Goal: Transaction & Acquisition: Download file/media

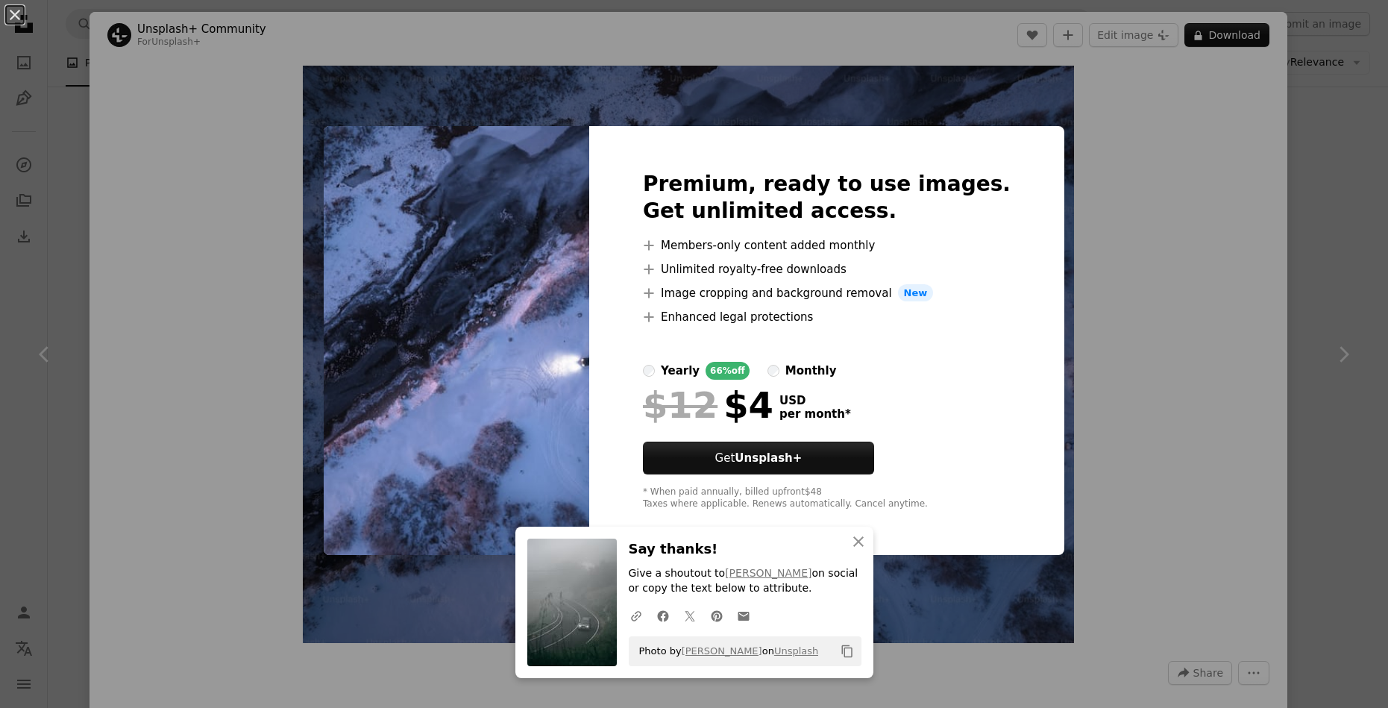
scroll to position [1737, 0]
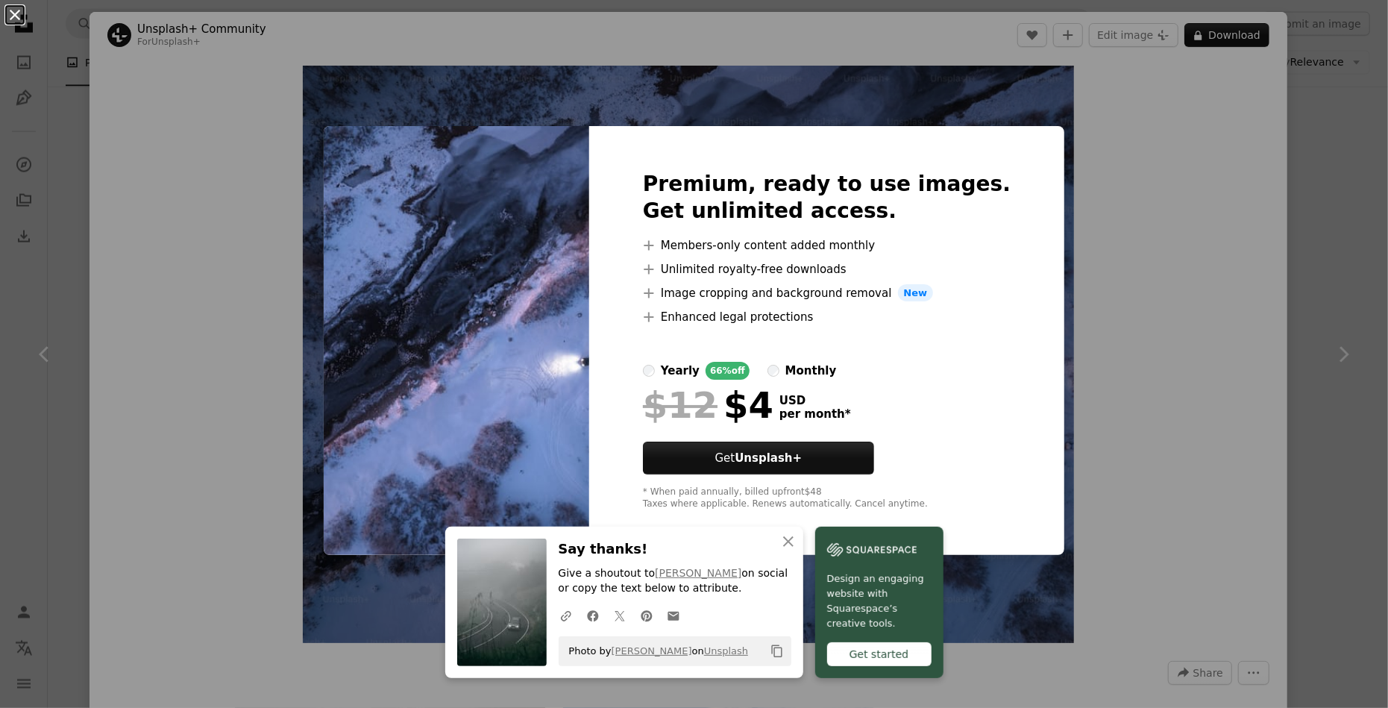
click at [9, 6] on button "An X shape" at bounding box center [15, 15] width 18 height 18
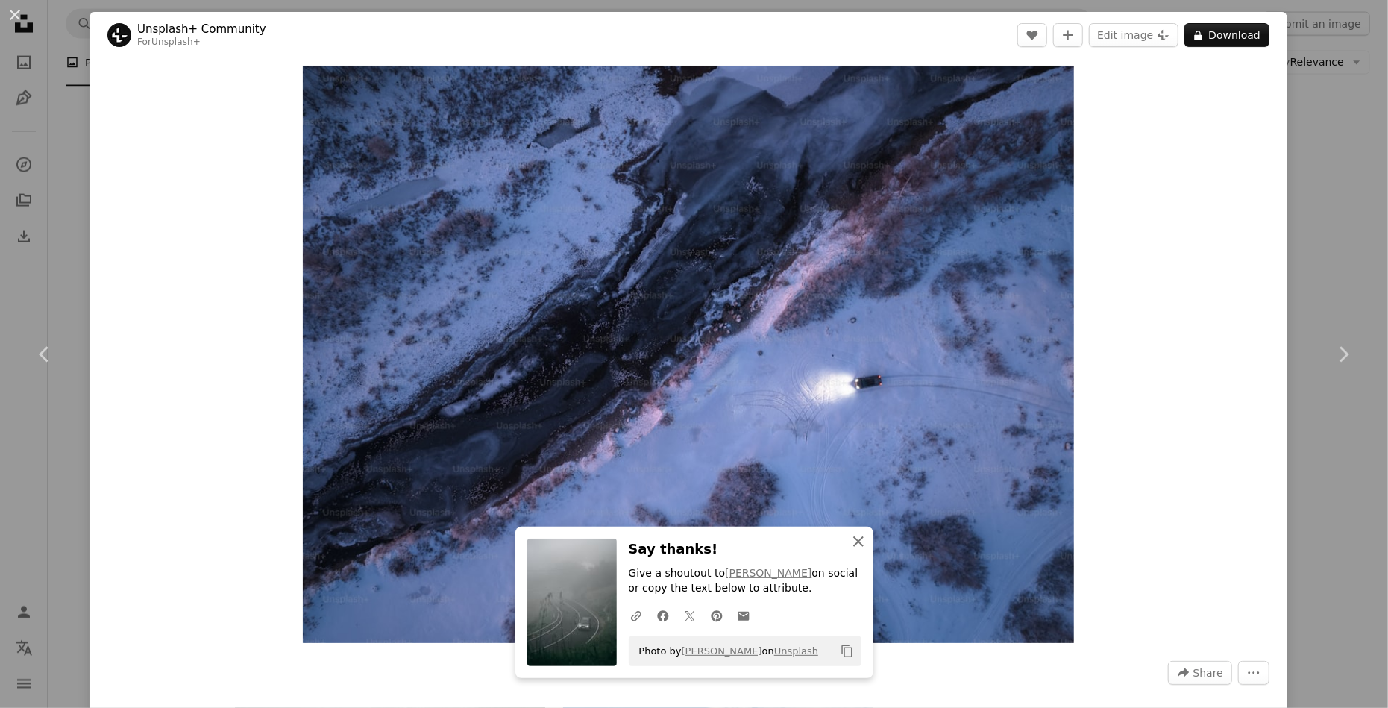
click at [865, 534] on icon "An X shape" at bounding box center [859, 542] width 18 height 18
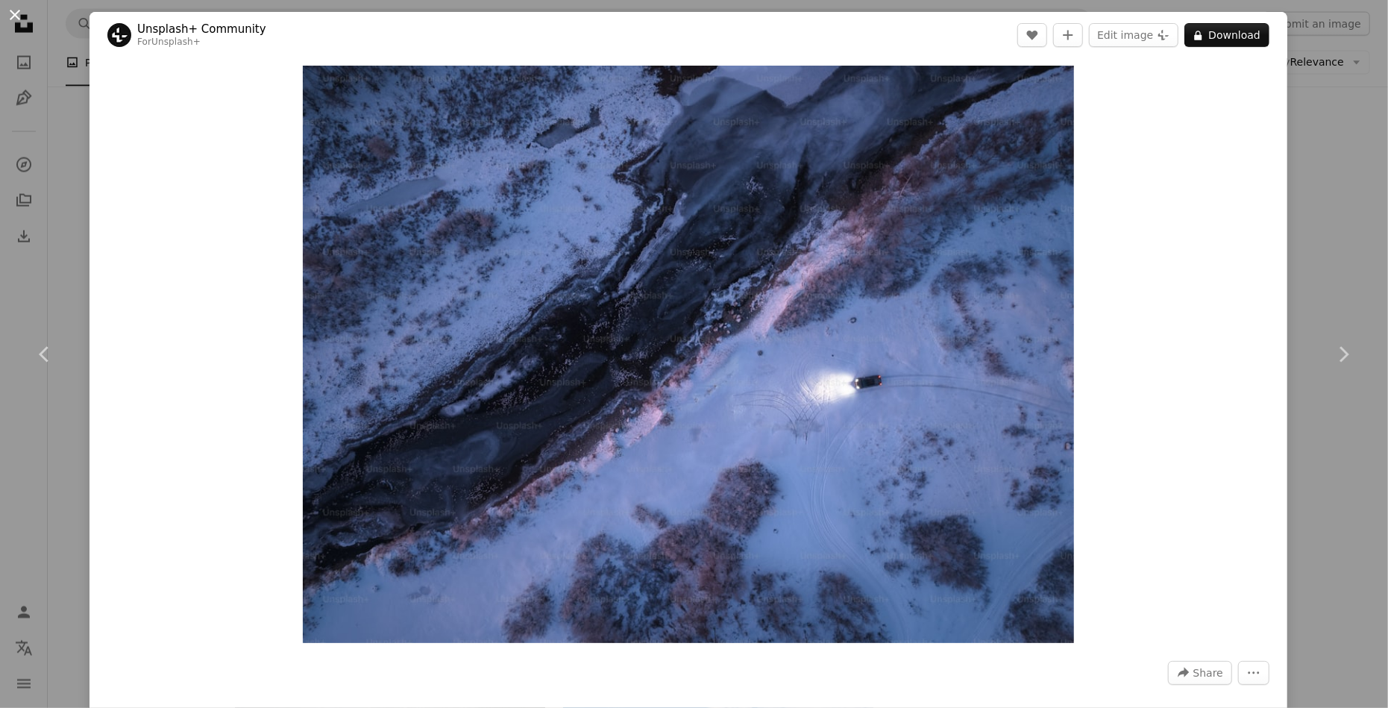
click at [16, 14] on button "An X shape" at bounding box center [15, 15] width 18 height 18
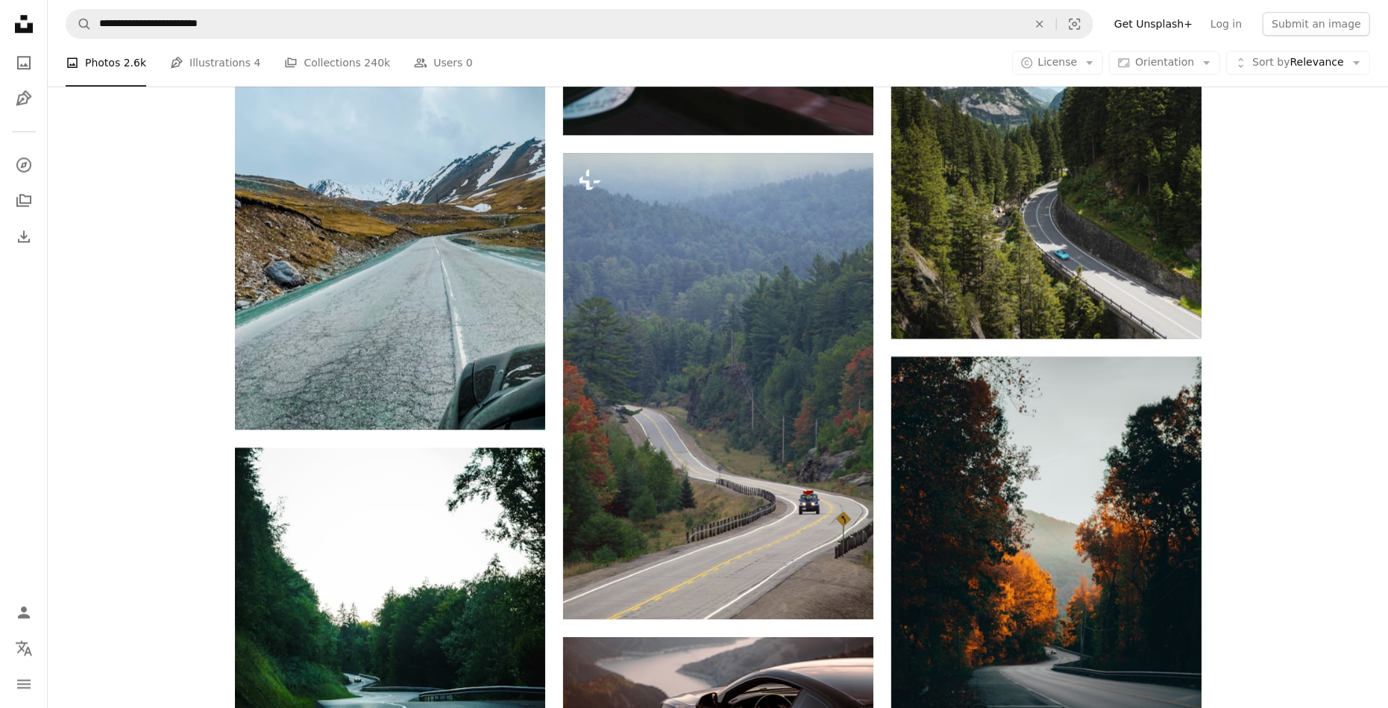
scroll to position [3154, 0]
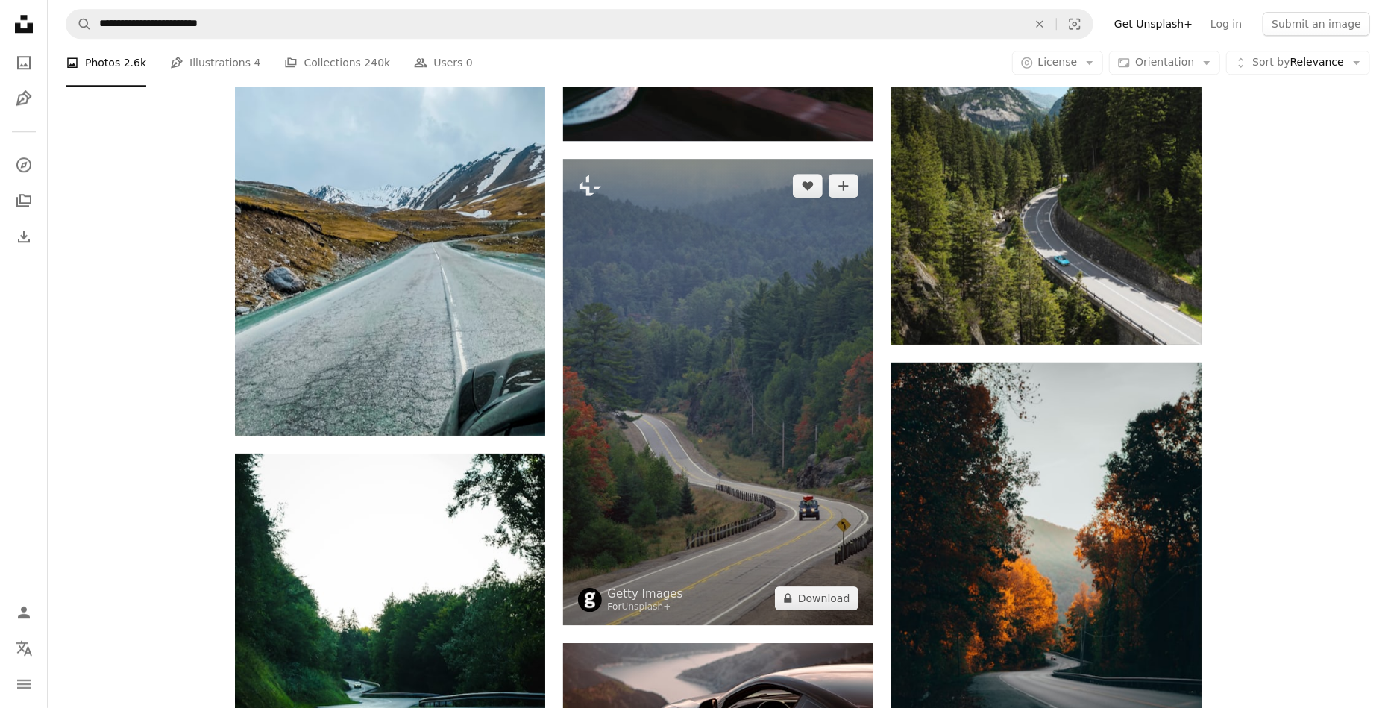
click at [791, 242] on img at bounding box center [718, 392] width 310 height 466
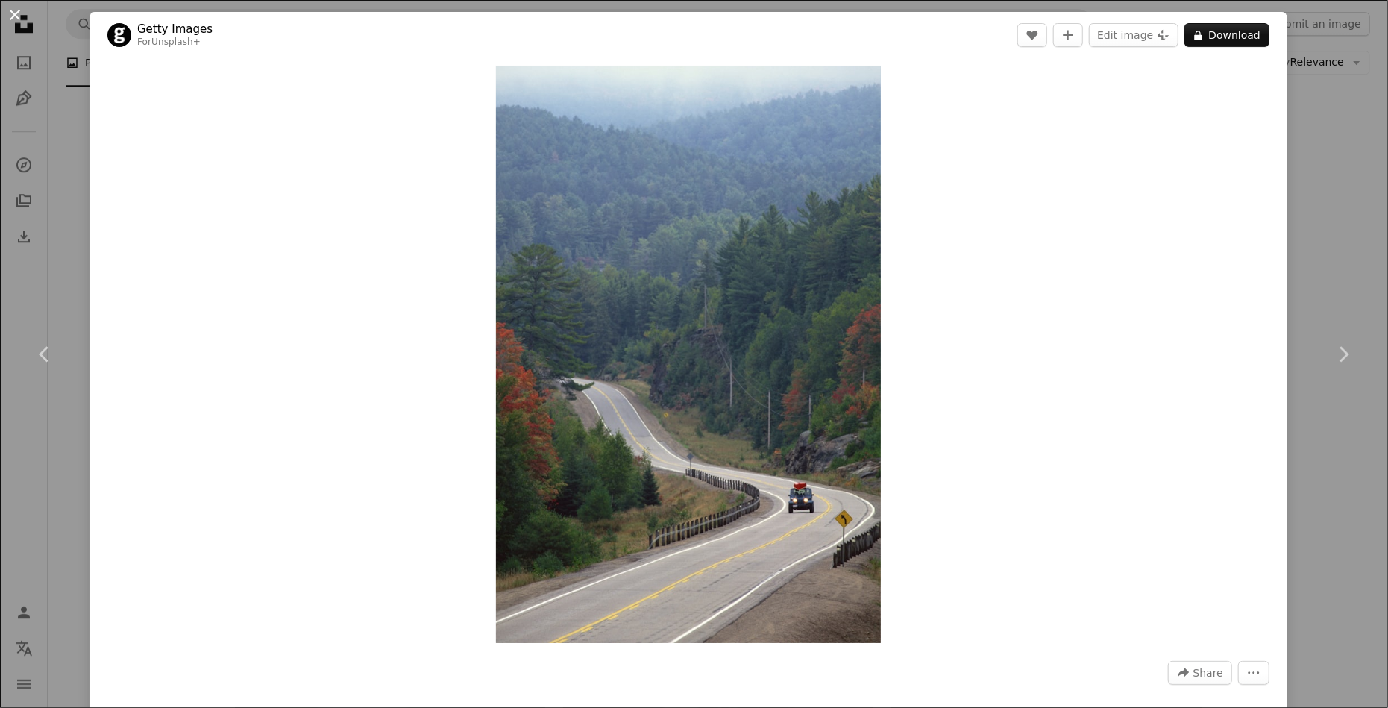
click at [16, 7] on button "An X shape" at bounding box center [15, 15] width 18 height 18
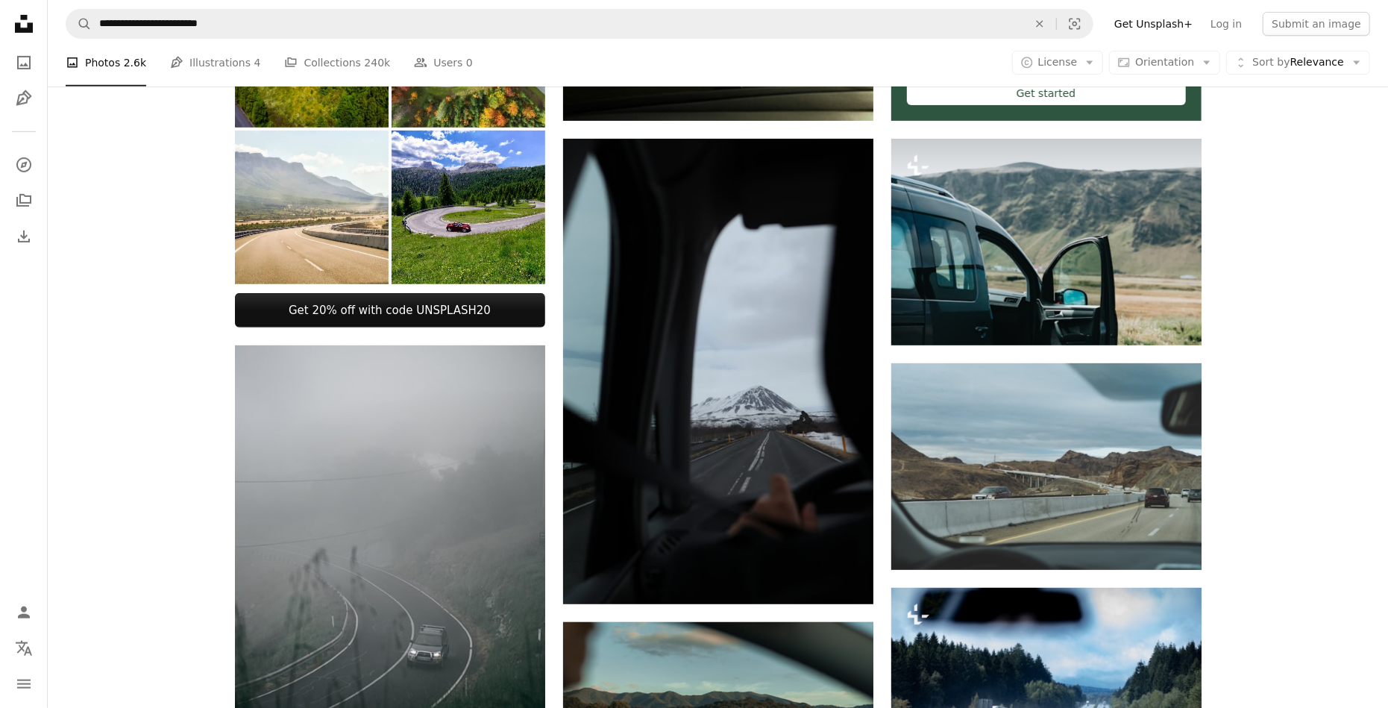
scroll to position [485, 0]
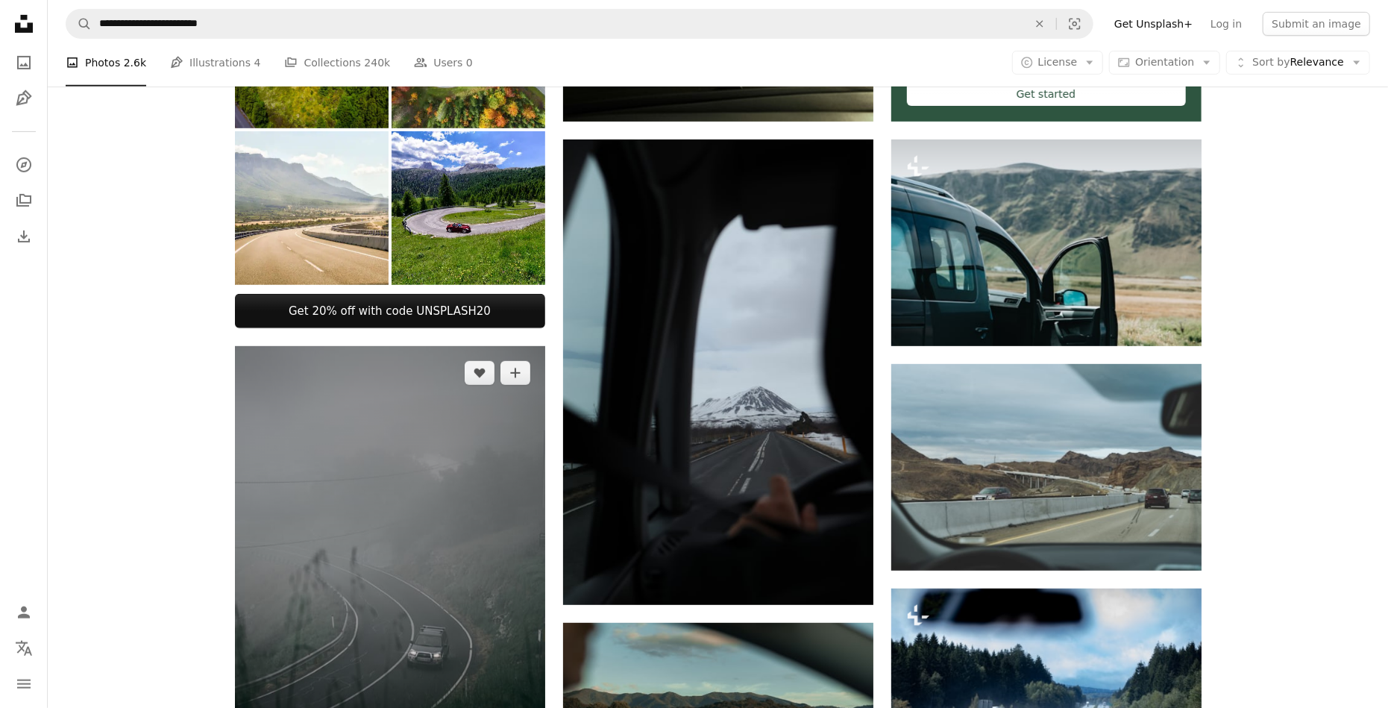
click at [434, 480] on img at bounding box center [390, 579] width 310 height 466
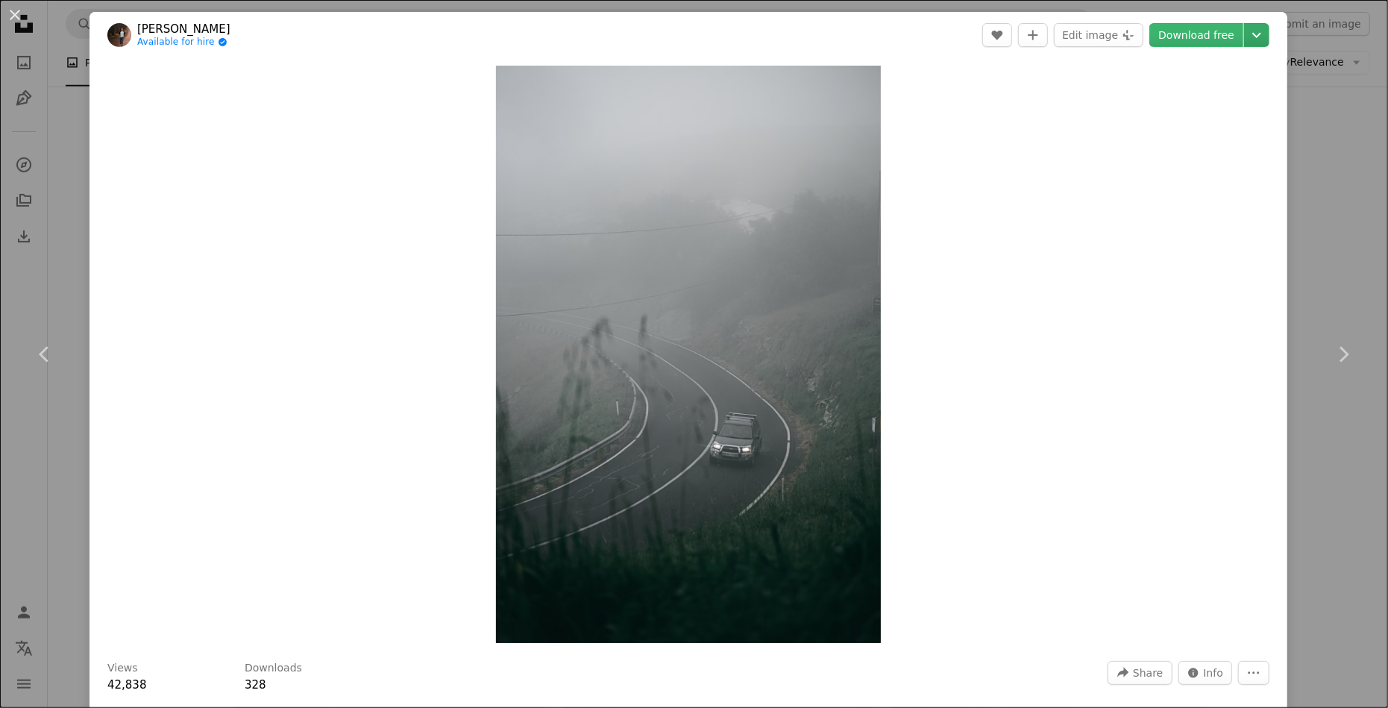
click at [1269, 43] on icon "Chevron down" at bounding box center [1257, 35] width 24 height 18
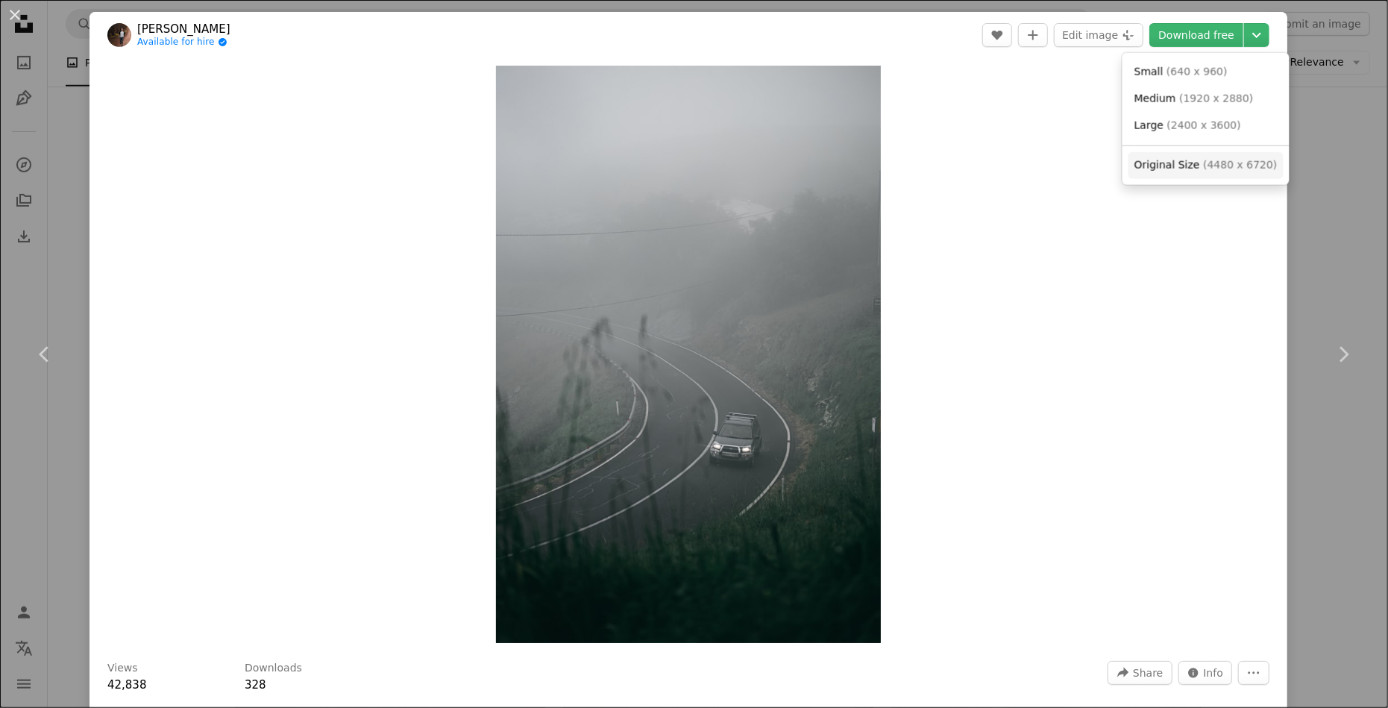
click at [1160, 173] on link "Original Size ( 4480 x 6720 )" at bounding box center [1206, 165] width 155 height 27
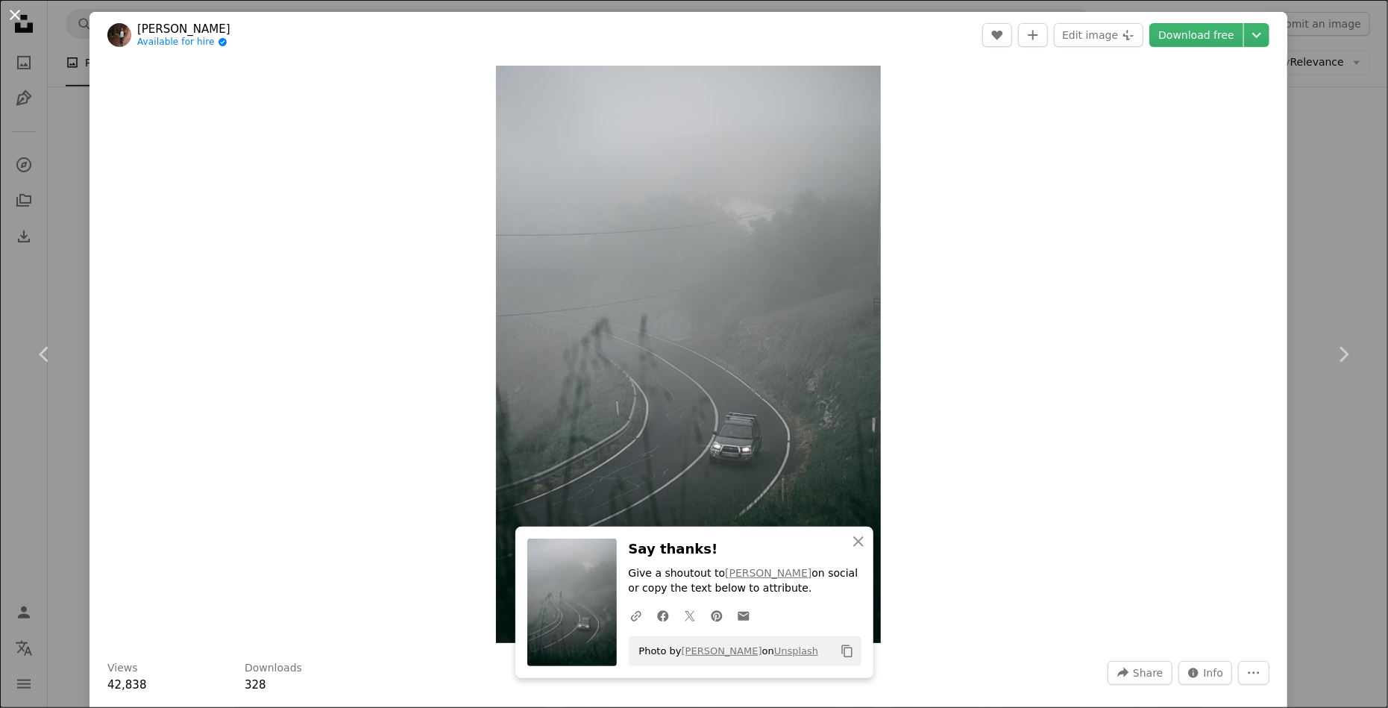
click at [24, 11] on button "An X shape" at bounding box center [15, 15] width 18 height 18
